Goal: Find specific page/section: Find specific page/section

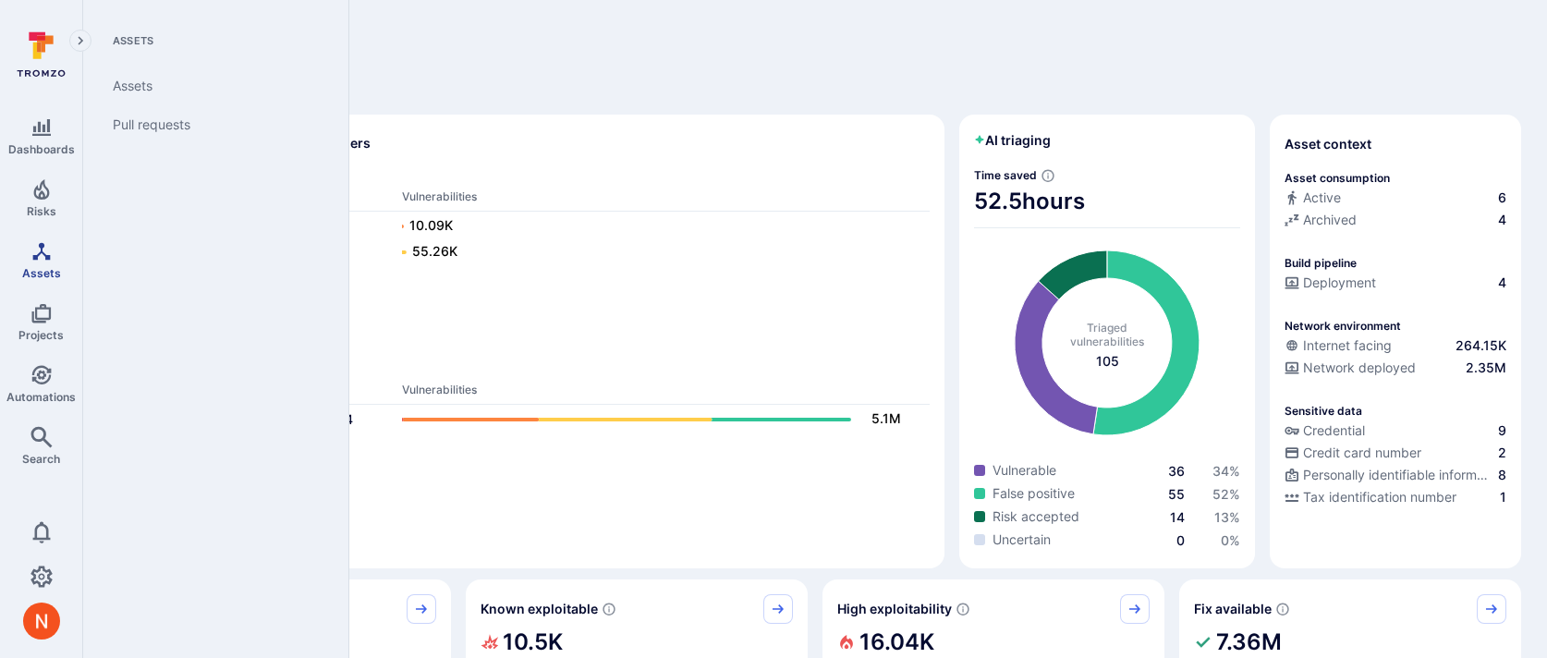
click at [33, 257] on icon "Assets" at bounding box center [41, 251] width 18 height 18
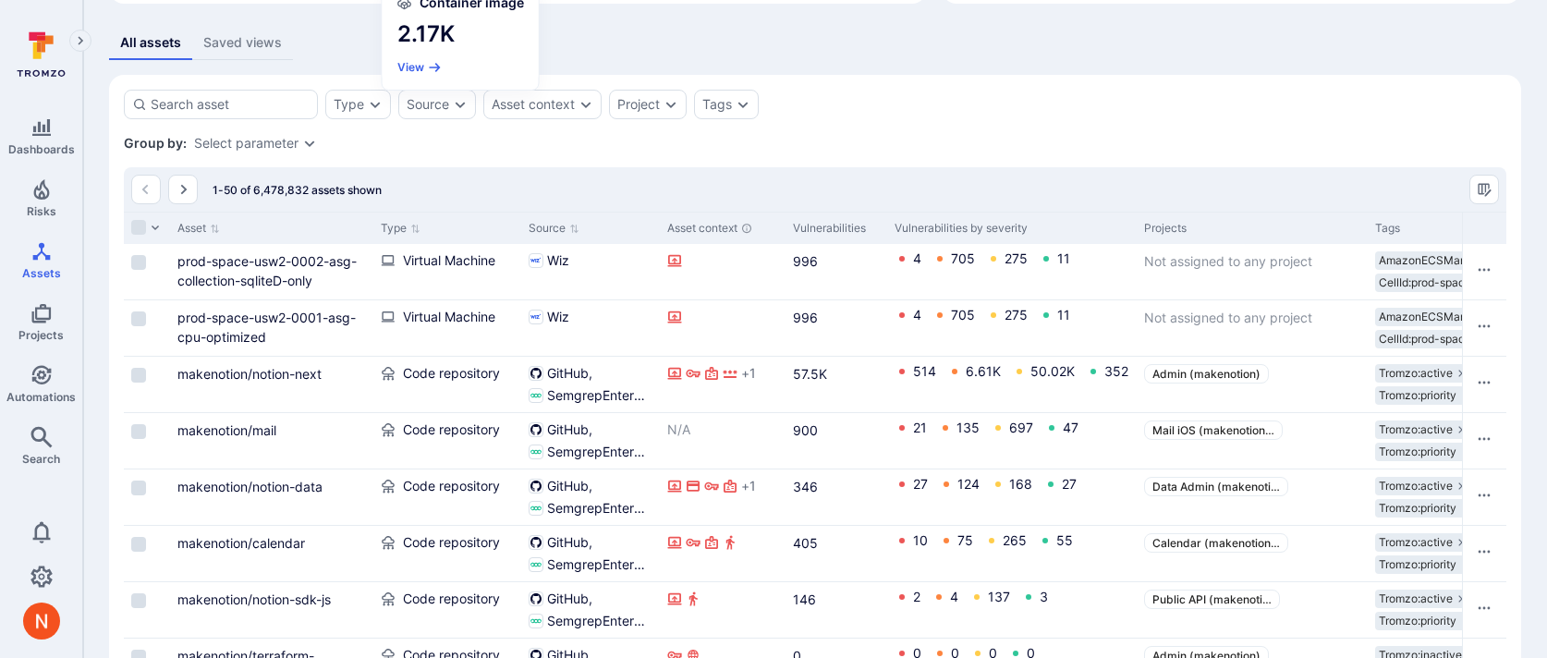
scroll to position [330, 0]
click at [786, 37] on div "All assets Saved views" at bounding box center [815, 42] width 1412 height 34
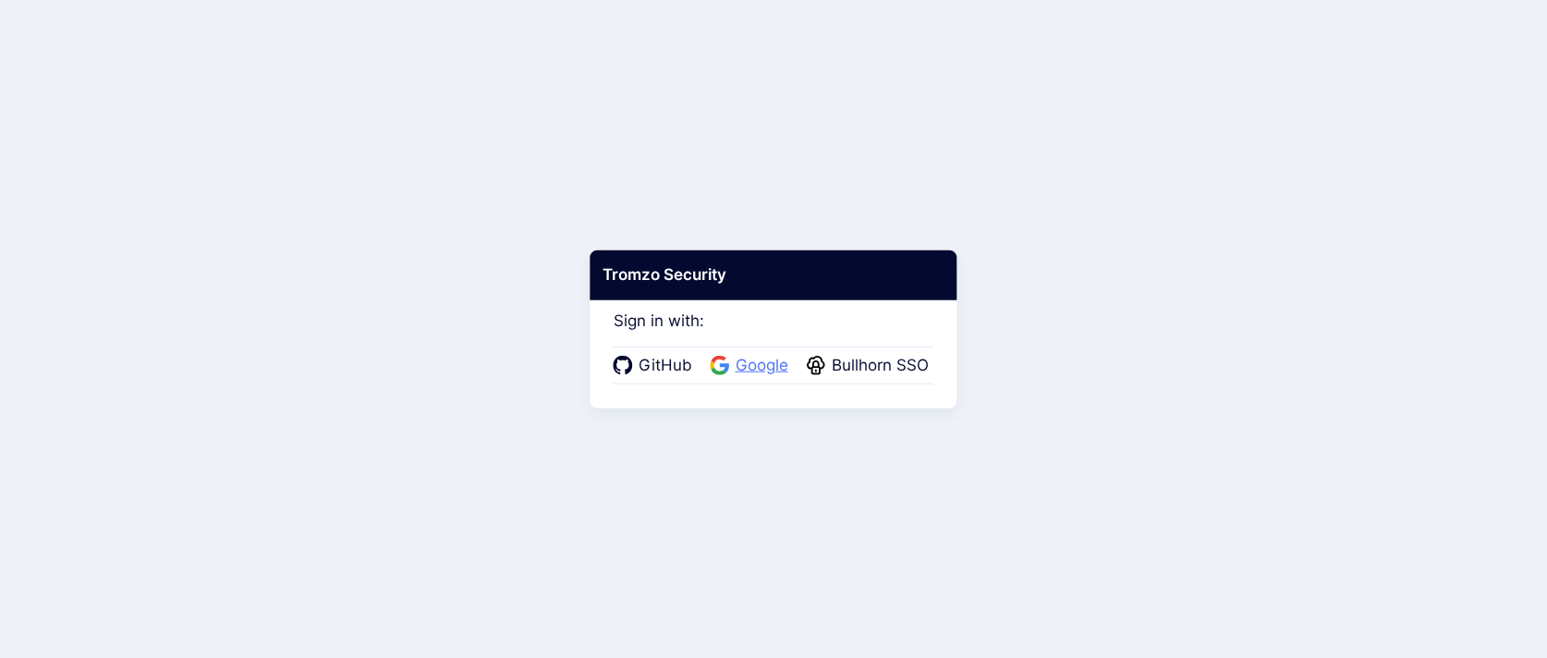
click at [758, 360] on span "Google" at bounding box center [762, 366] width 64 height 24
